Goal: Navigation & Orientation: Find specific page/section

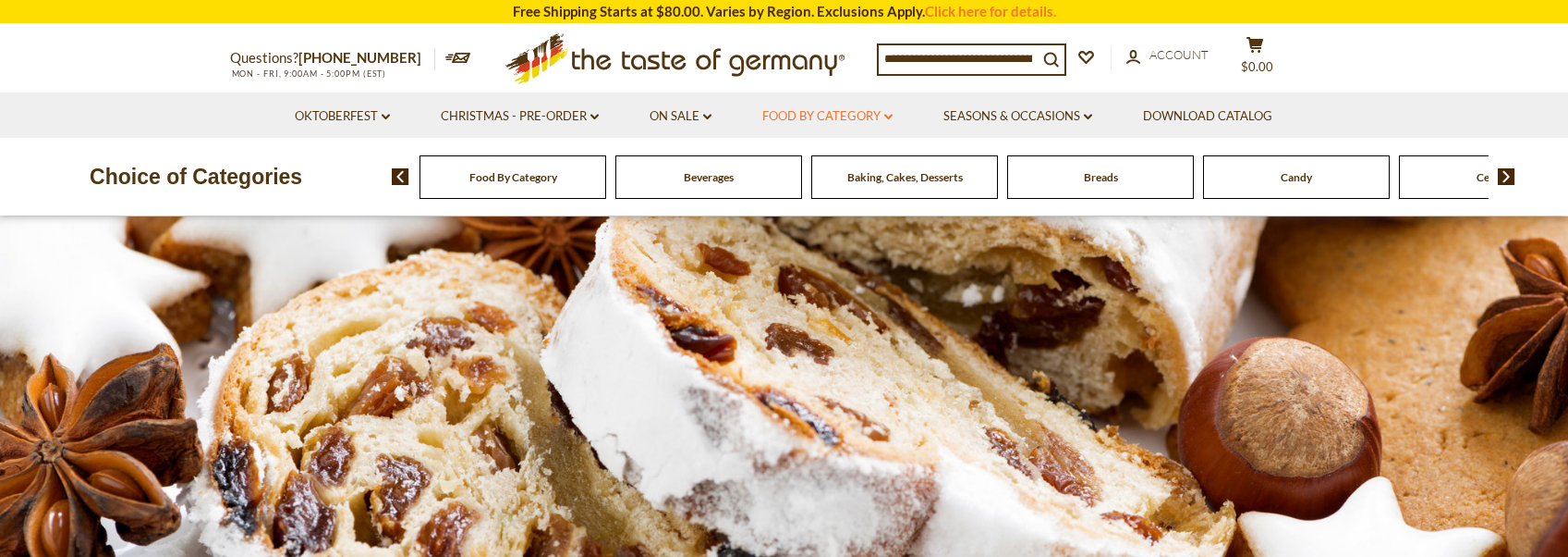
click at [843, 112] on link "Food By Category dropdown_arrow" at bounding box center [827, 117] width 131 height 21
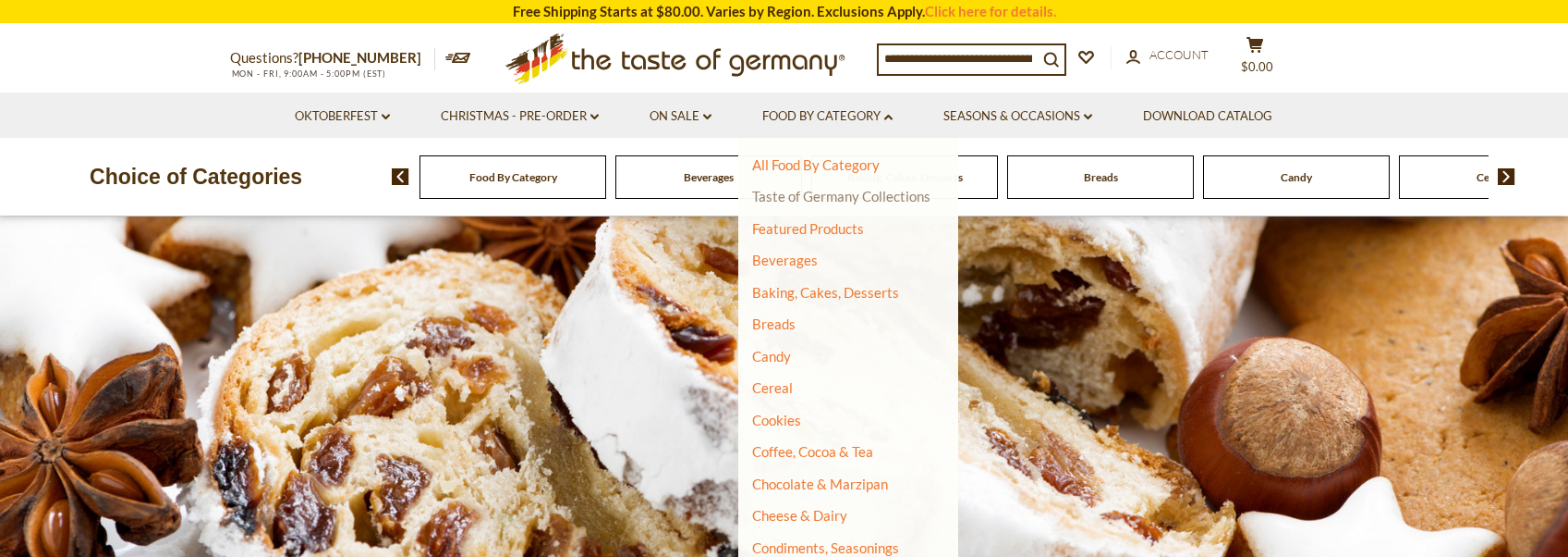
click at [894, 200] on link "Taste of Germany Collections" at bounding box center [841, 197] width 179 height 17
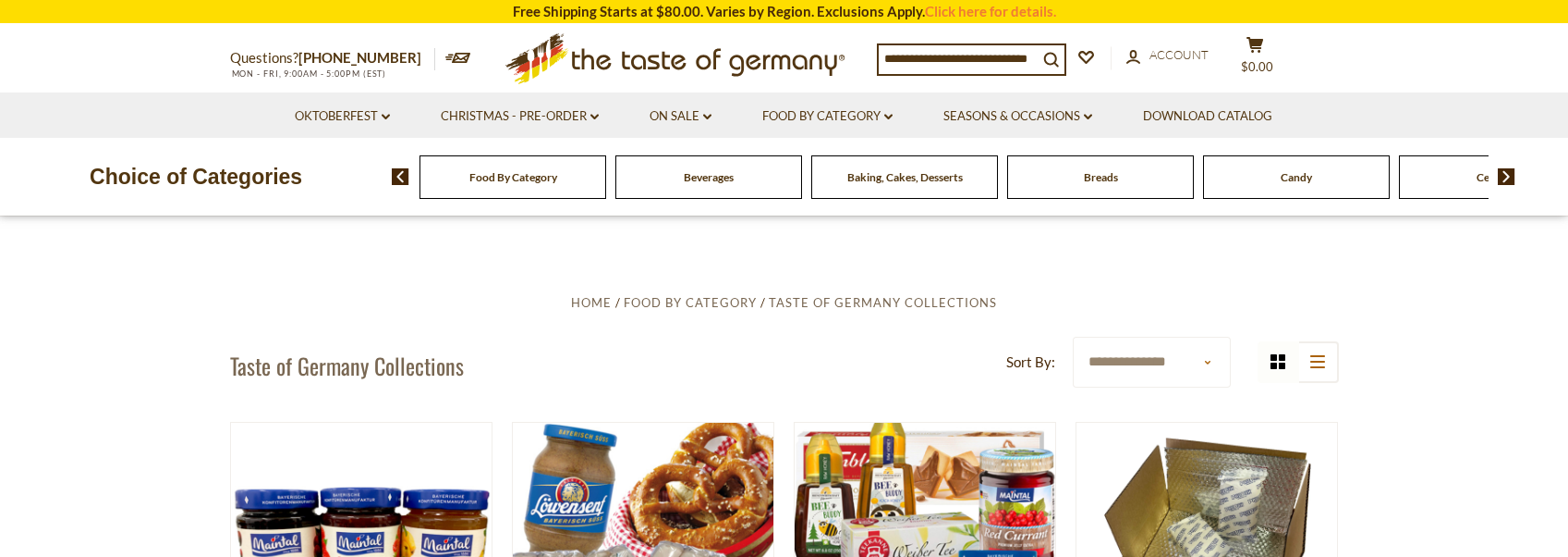
click at [1012, 56] on input at bounding box center [958, 58] width 159 height 26
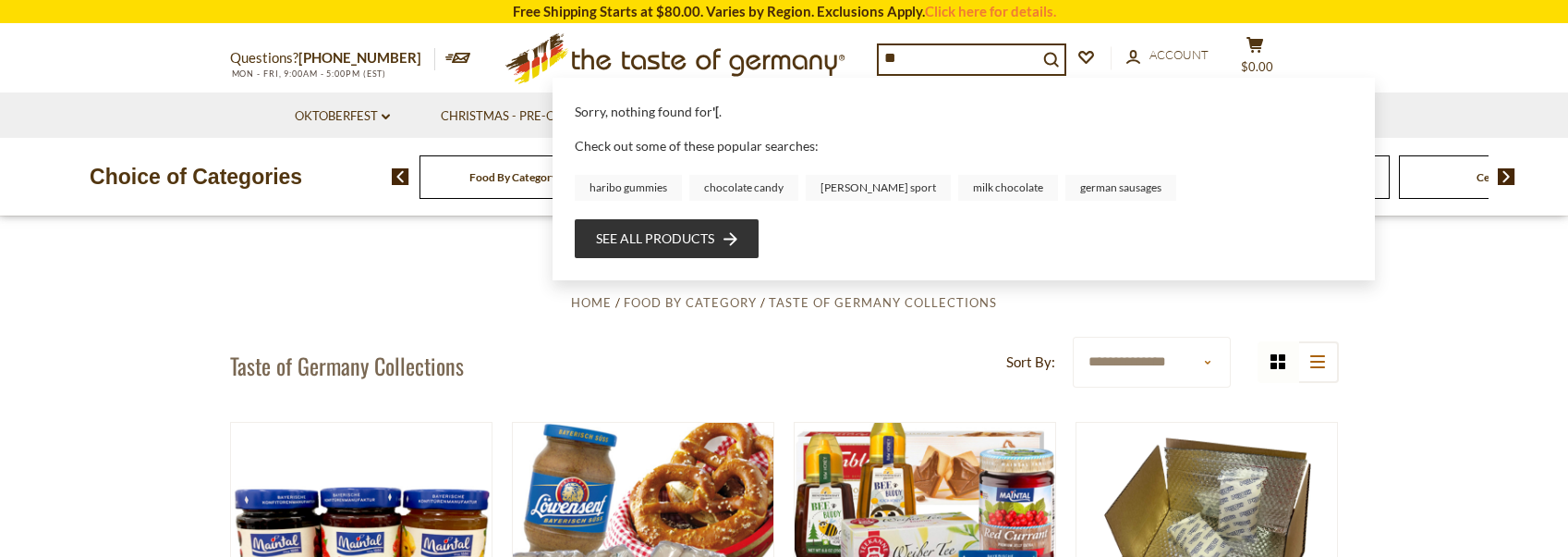
type input "*"
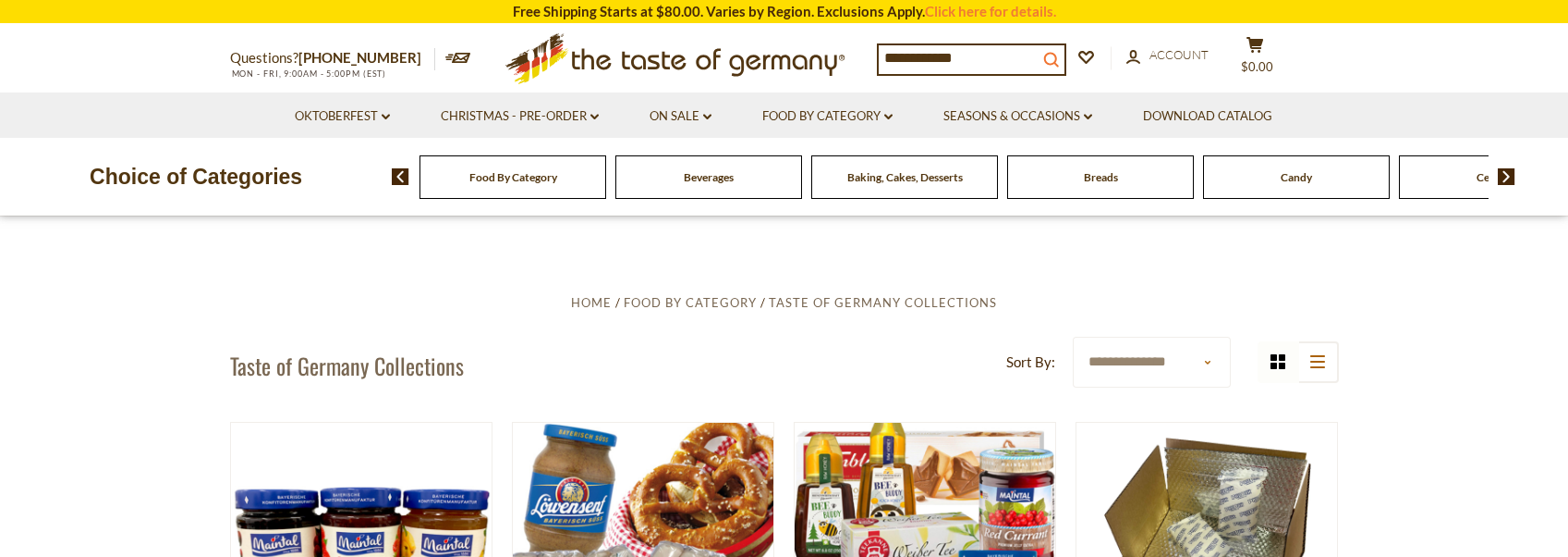
click at [1059, 56] on icon "search_icon" at bounding box center [1051, 59] width 16 height 16
type input "******"
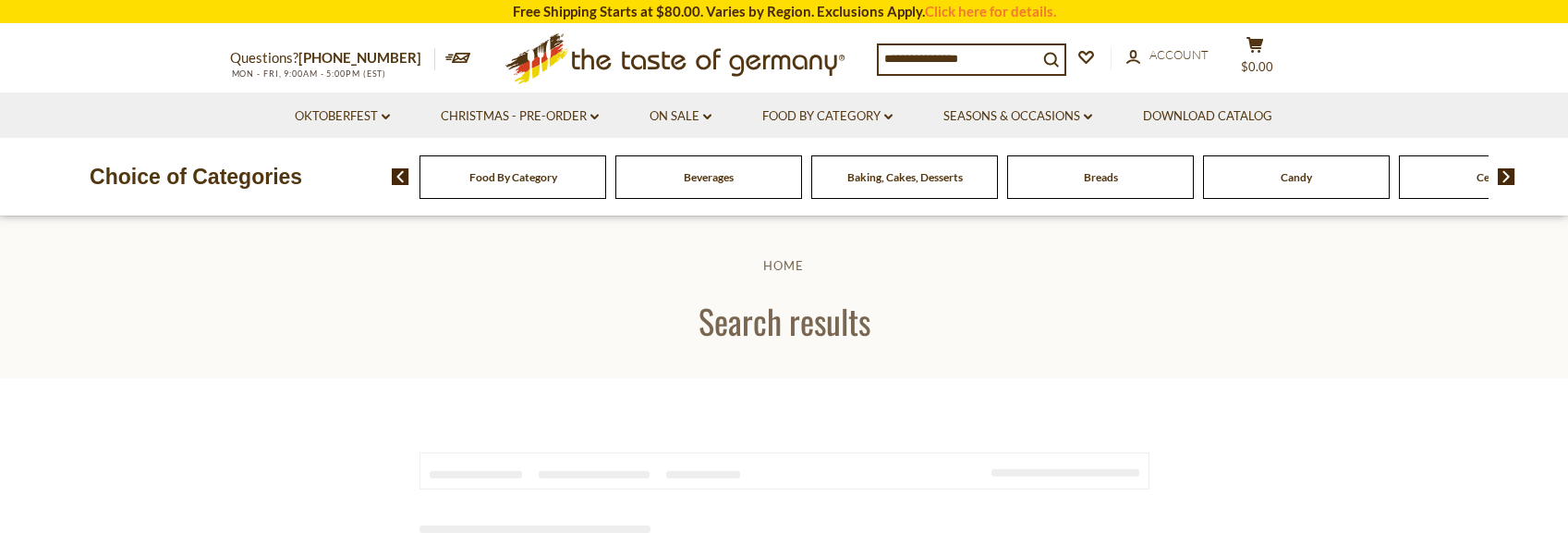
type input "******"
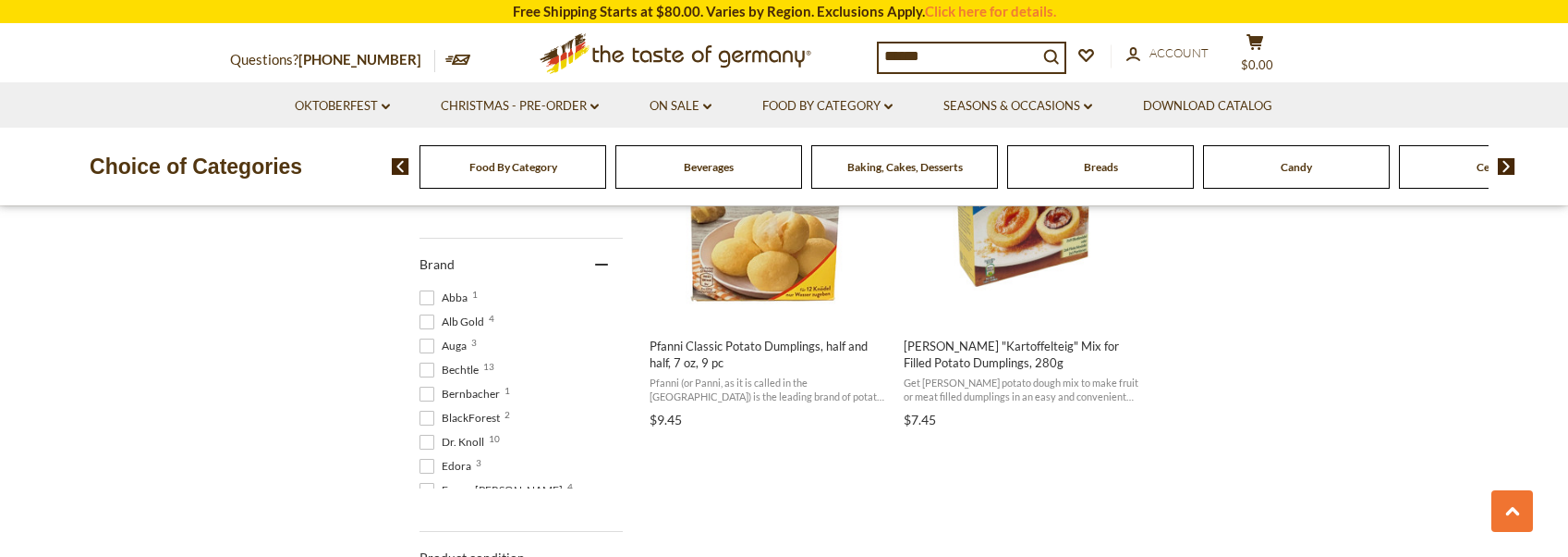
scroll to position [474, 0]
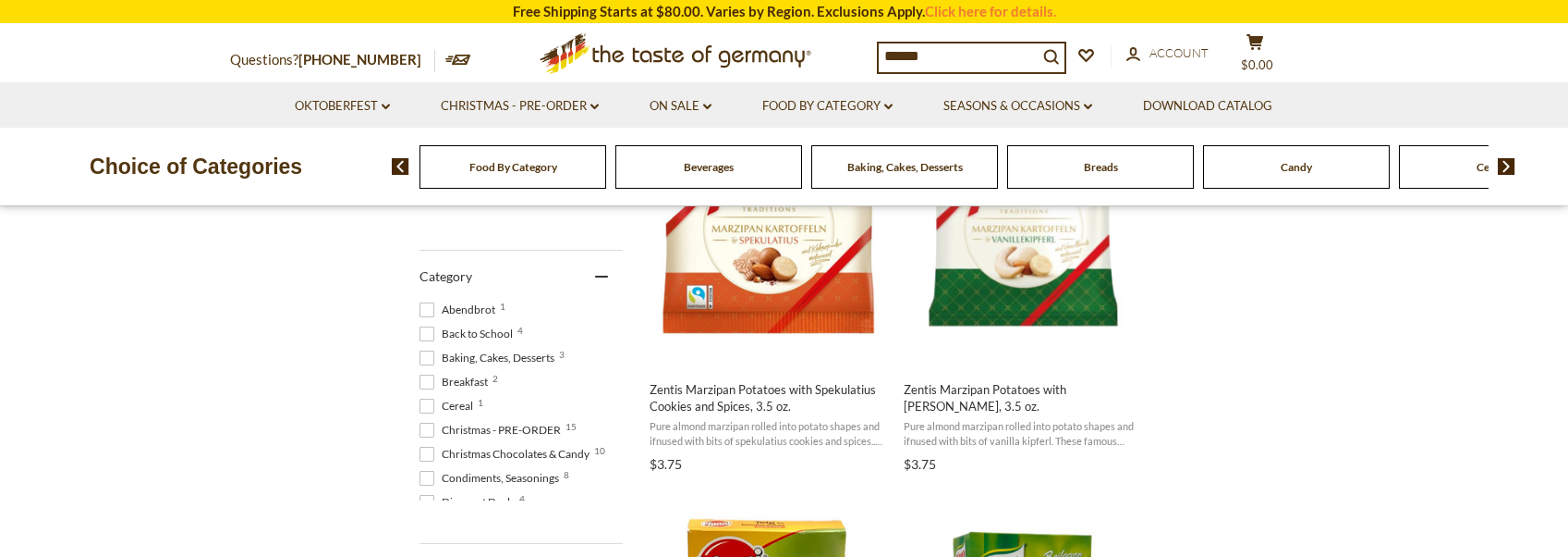
click at [504, 161] on span "Food By Category" at bounding box center [512, 167] width 87 height 14
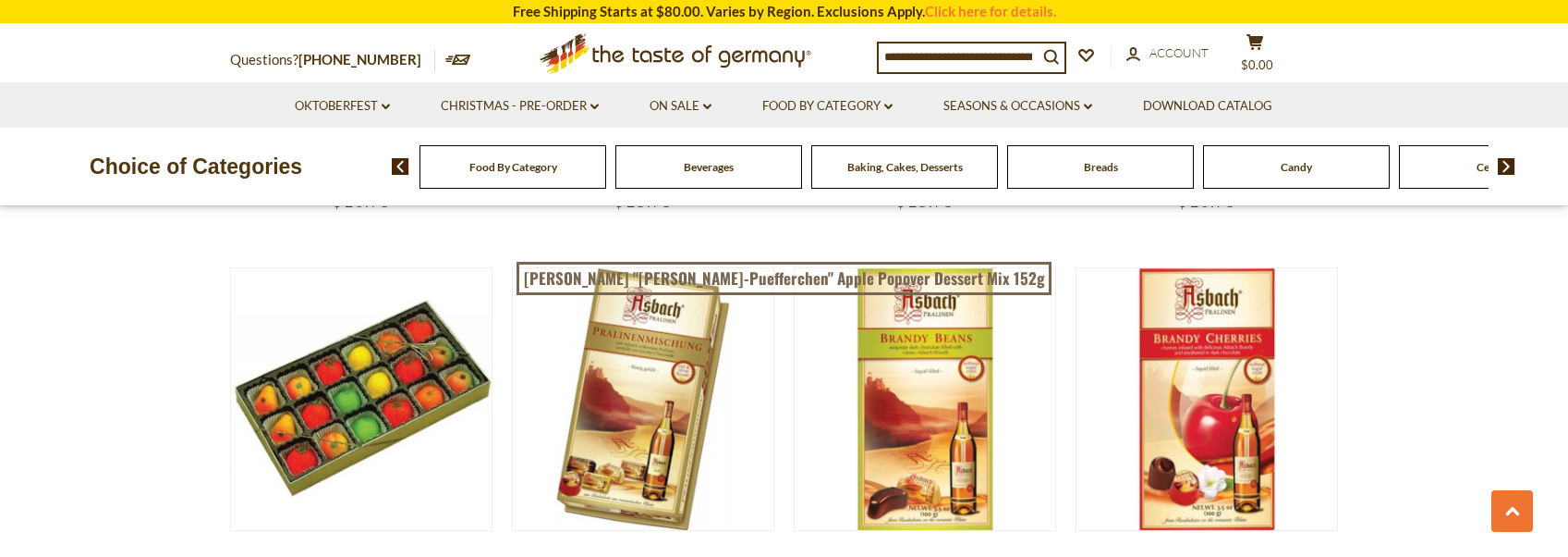
scroll to position [2869, 0]
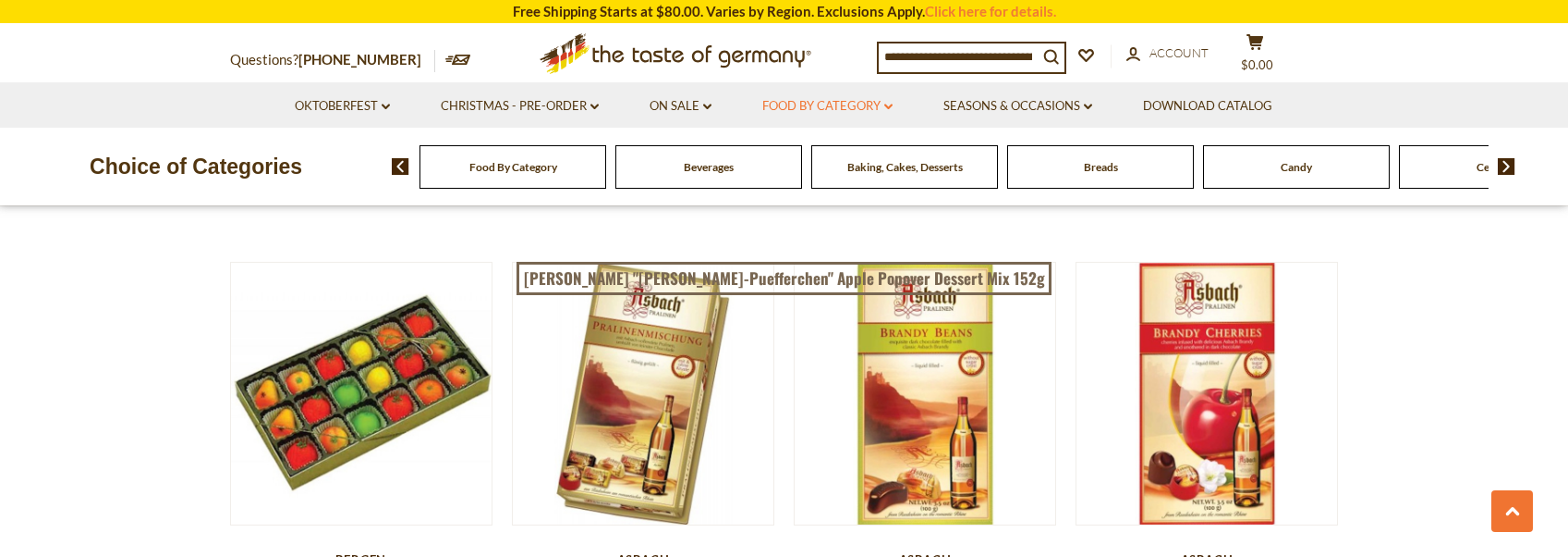
click at [794, 97] on link "Food By Category dropdown_arrow" at bounding box center [827, 106] width 131 height 21
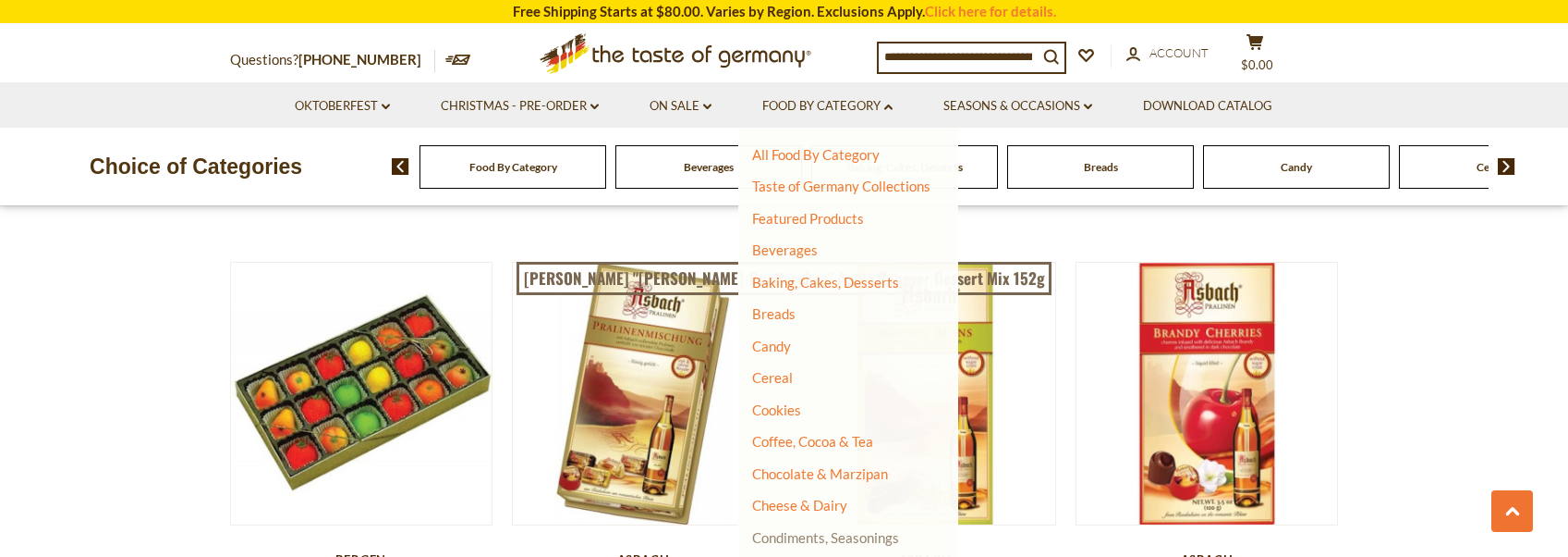
click at [847, 541] on link "Condiments, Seasonings" at bounding box center [825, 537] width 147 height 17
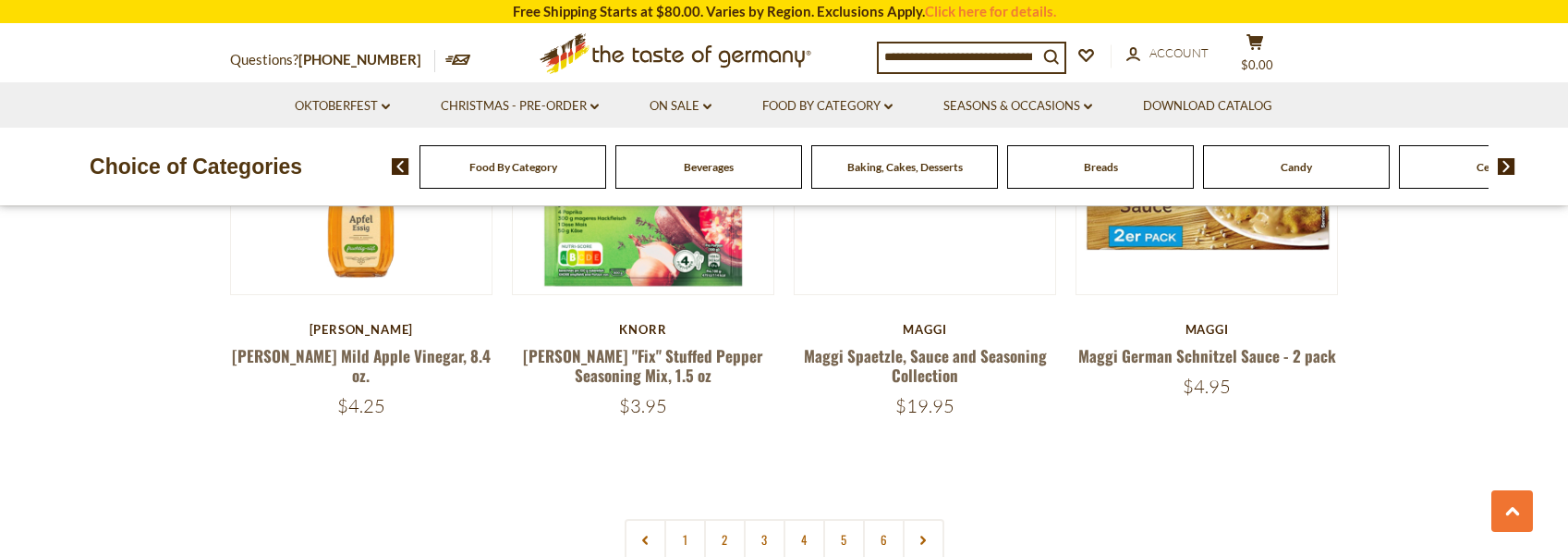
scroll to position [4492, 0]
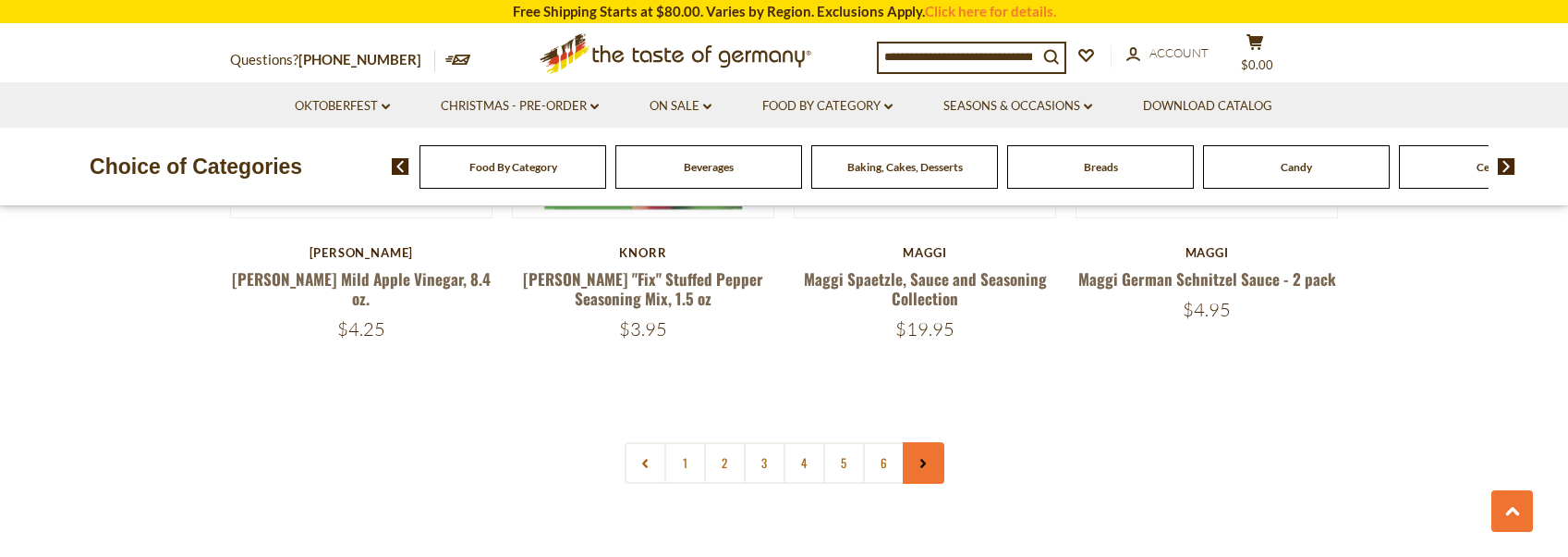
click at [912, 442] on link at bounding box center [923, 463] width 41 height 41
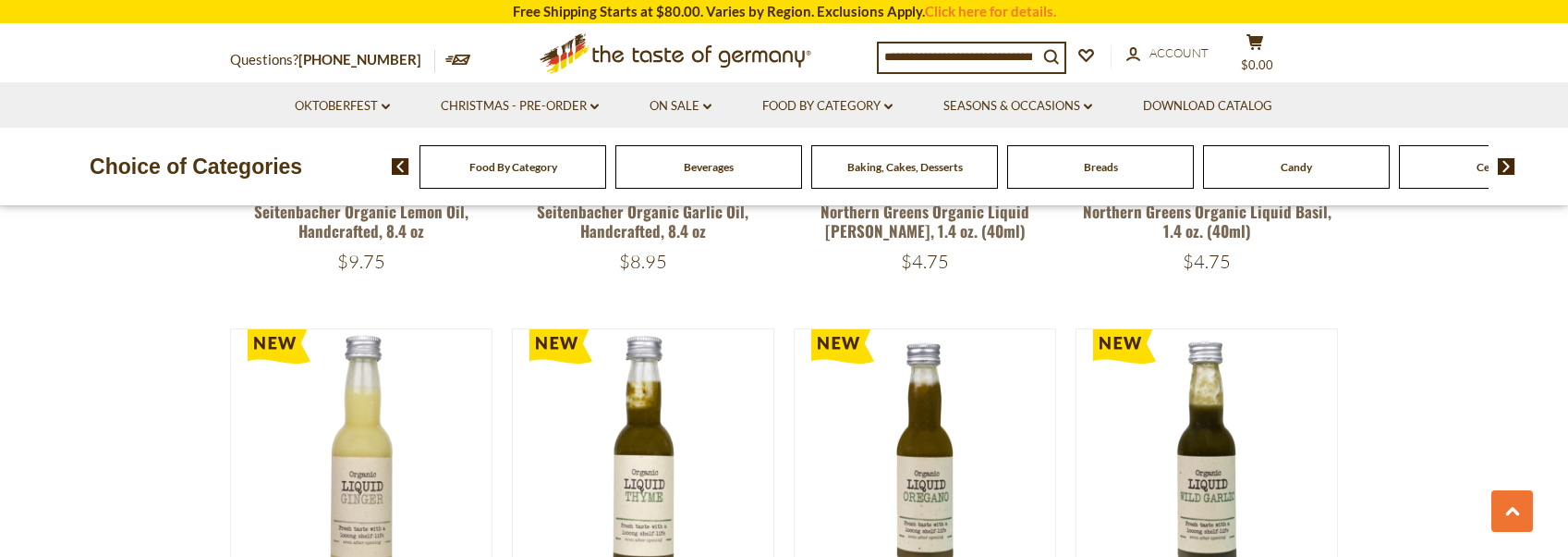
scroll to position [3765, 0]
